Goal: Task Accomplishment & Management: Use online tool/utility

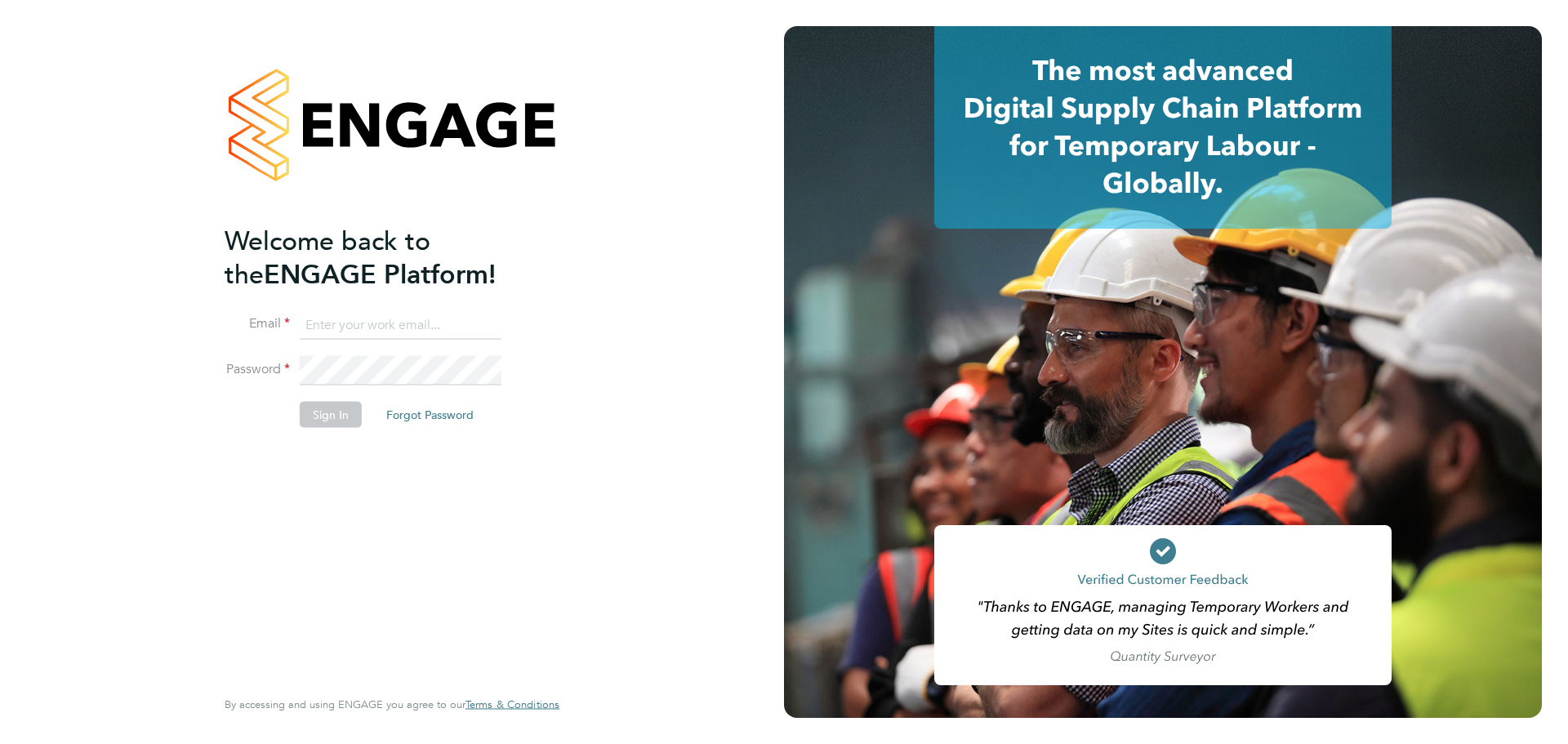
type input "[PERSON_NAME][EMAIL_ADDRESS][DOMAIN_NAME]"
click at [314, 409] on button "Sign In" at bounding box center [331, 414] width 62 height 26
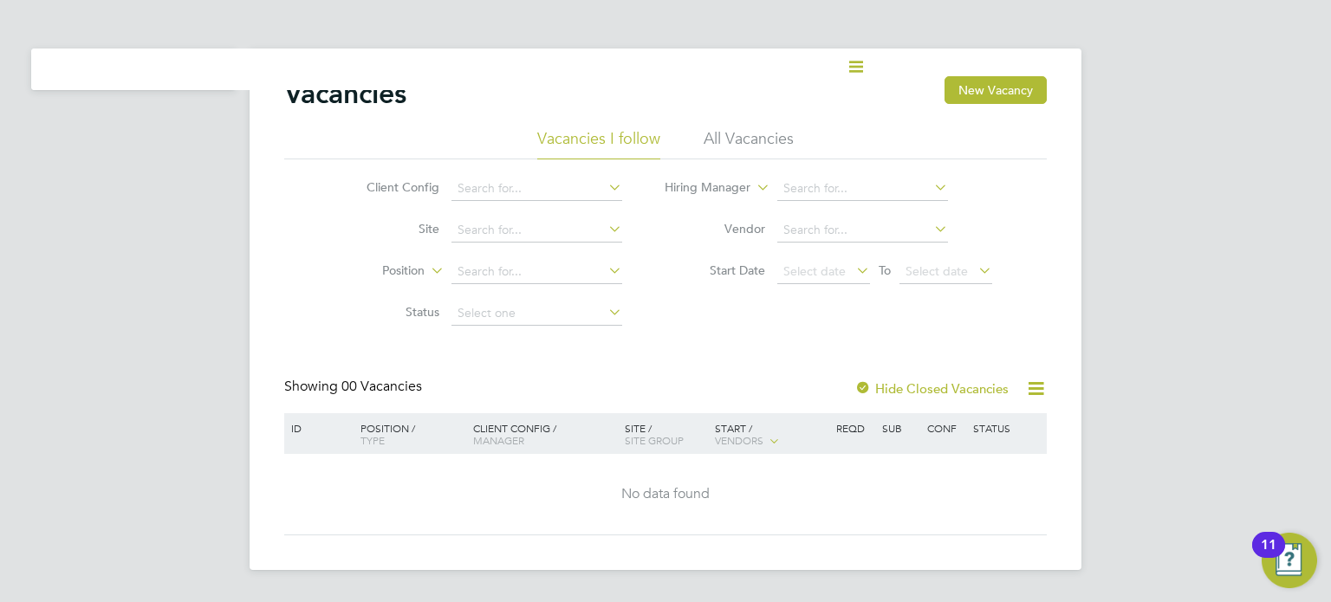
click at [658, 242] on div "Client Config Site Position Status Hiring Manager Vendor Start Date Select date…" at bounding box center [665, 246] width 762 height 175
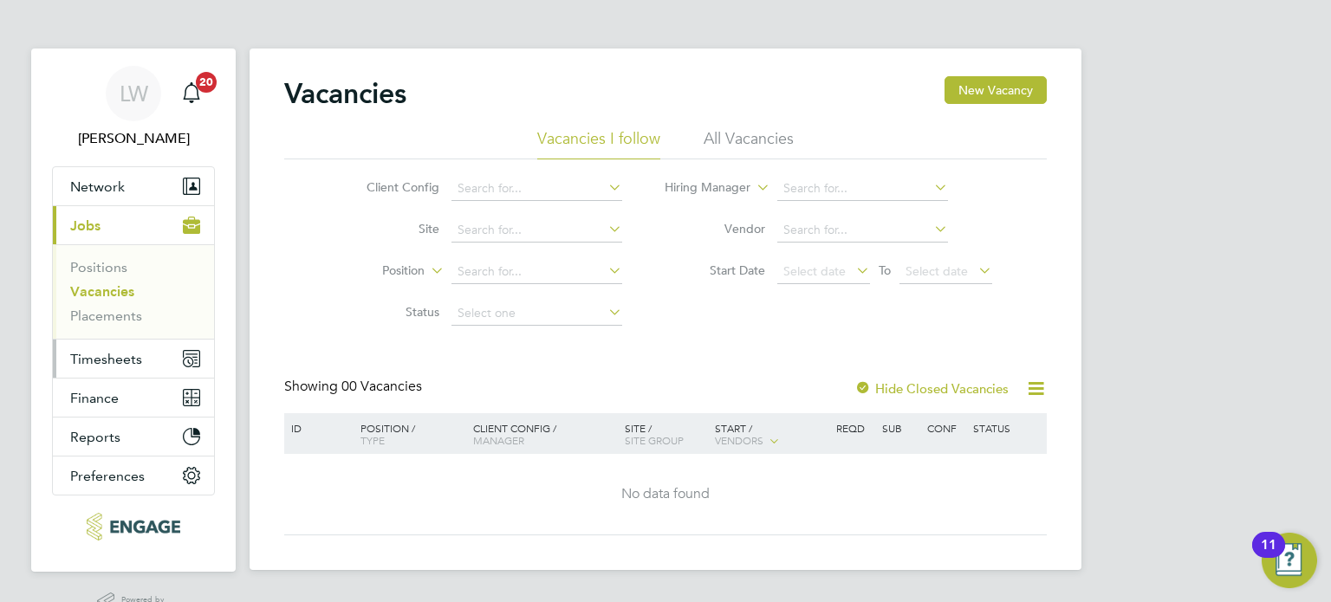
click at [104, 251] on span "Timesheets" at bounding box center [106, 359] width 72 height 16
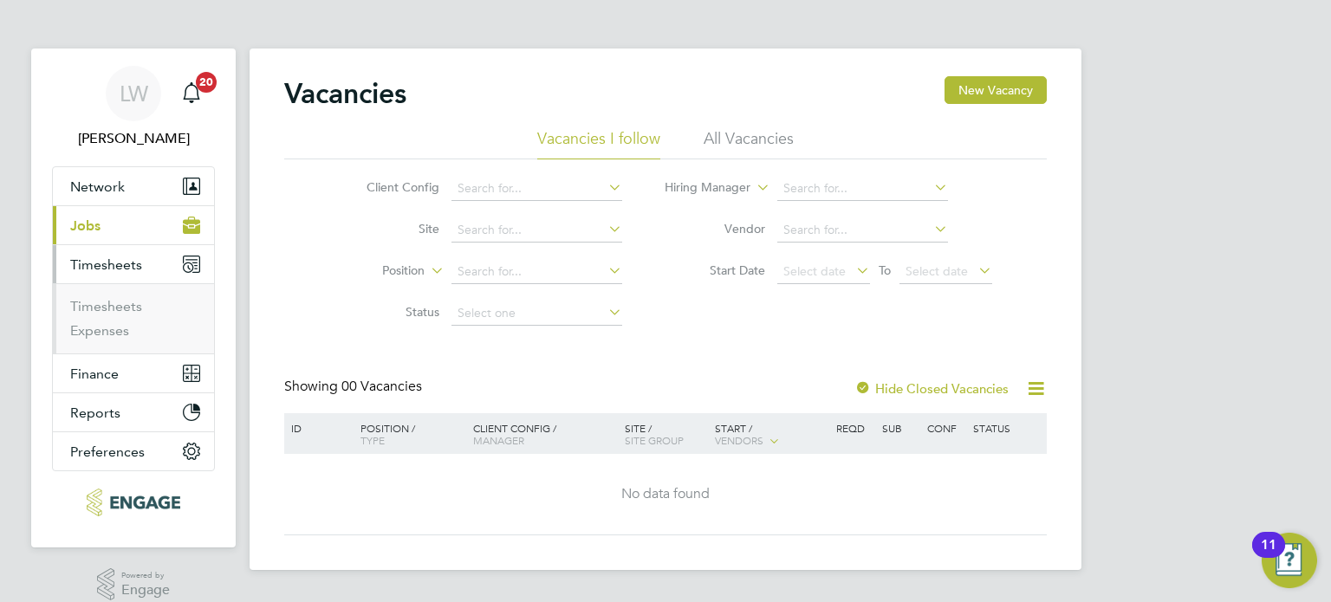
click at [104, 251] on span "Timesheets" at bounding box center [106, 264] width 72 height 16
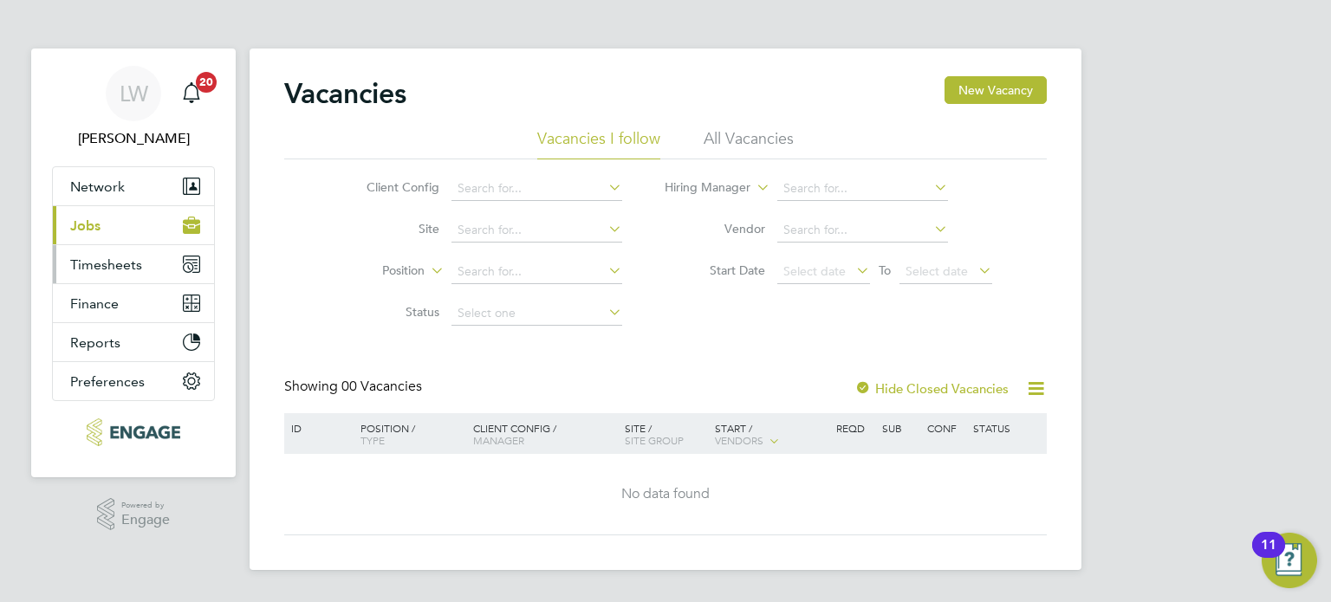
click at [102, 251] on span "Timesheets" at bounding box center [106, 264] width 72 height 16
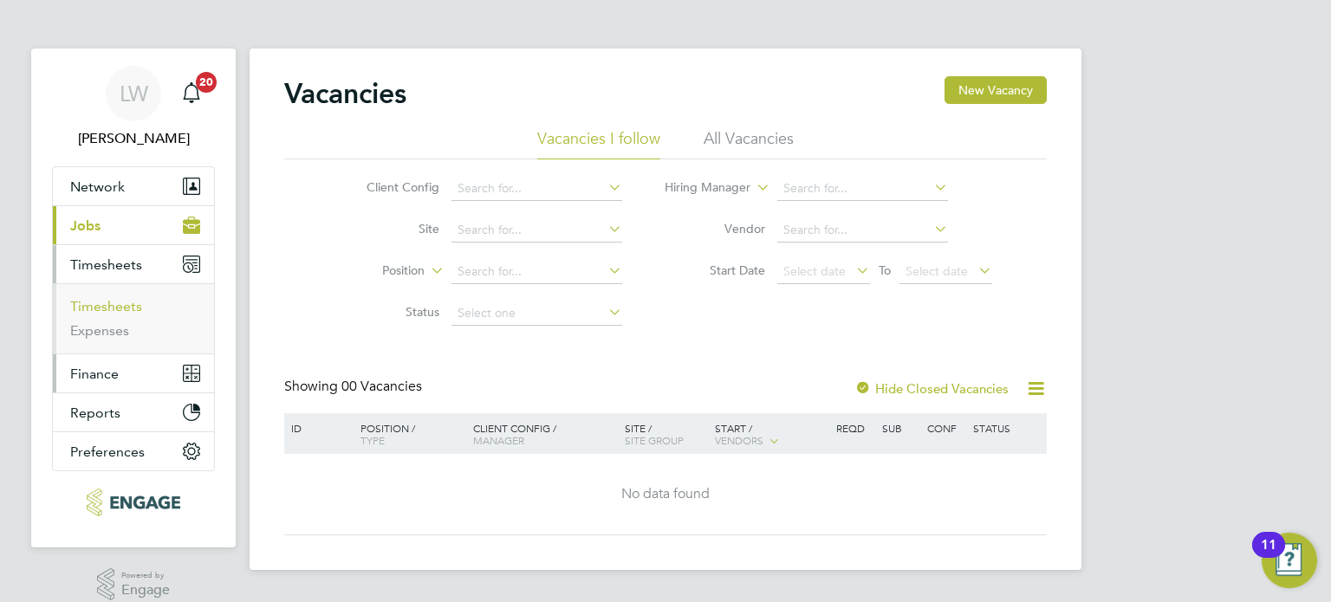
drag, startPoint x: 83, startPoint y: 310, endPoint x: 158, endPoint y: 360, distance: 89.4
click at [83, 251] on link "Timesheets" at bounding box center [106, 306] width 72 height 16
